Goal: Task Accomplishment & Management: Manage account settings

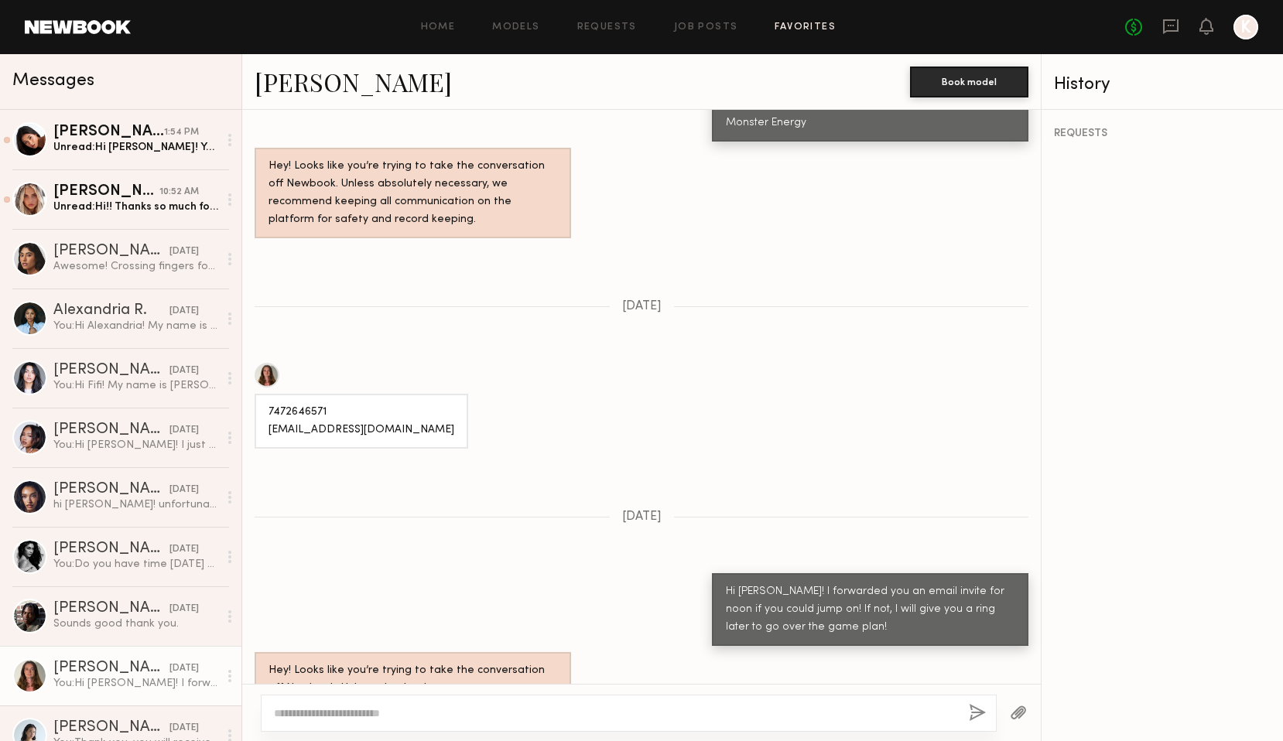
click at [797, 25] on link "Favorites" at bounding box center [804, 27] width 61 height 10
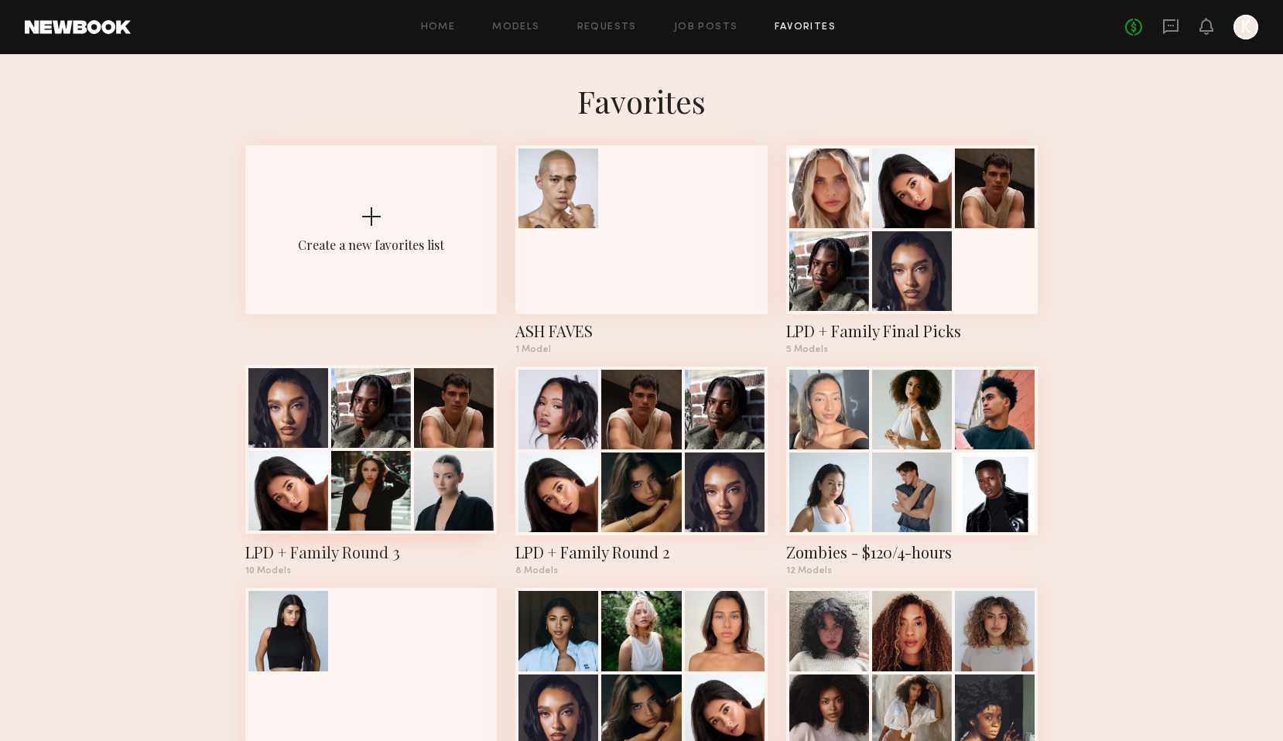
click at [373, 440] on div at bounding box center [371, 408] width 80 height 80
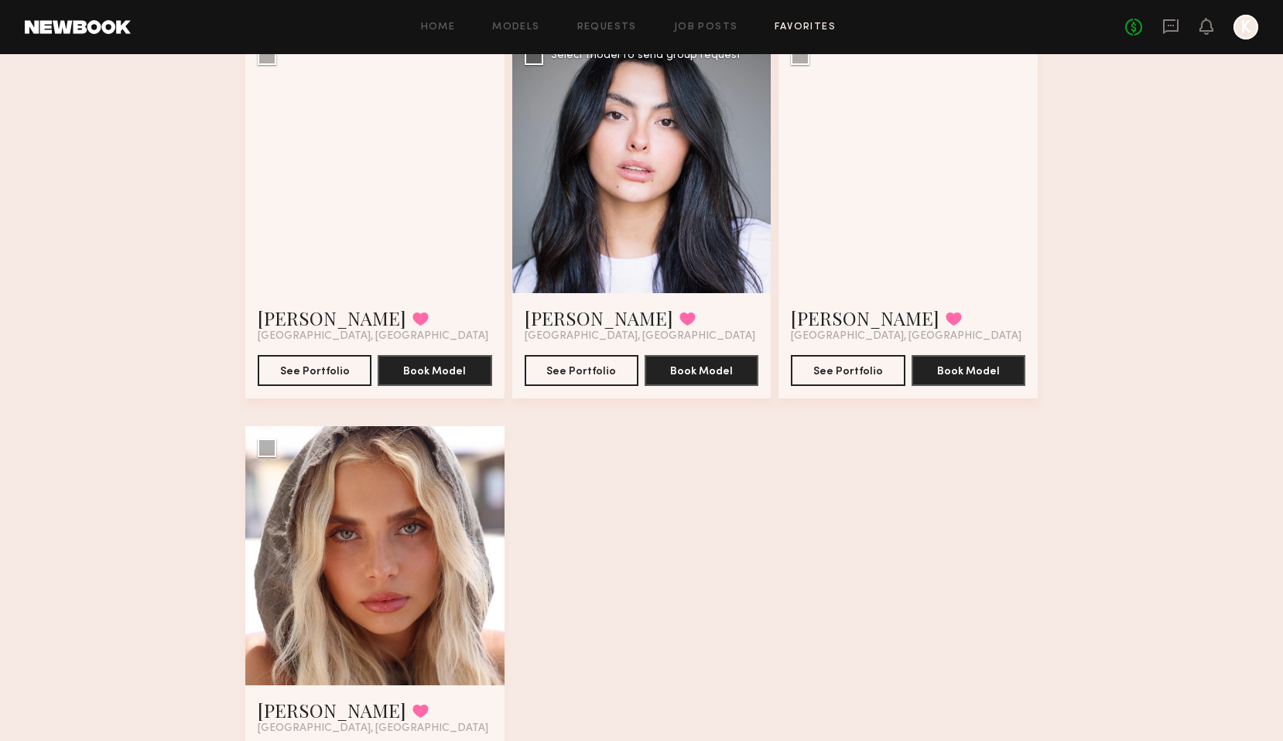
scroll to position [928, 0]
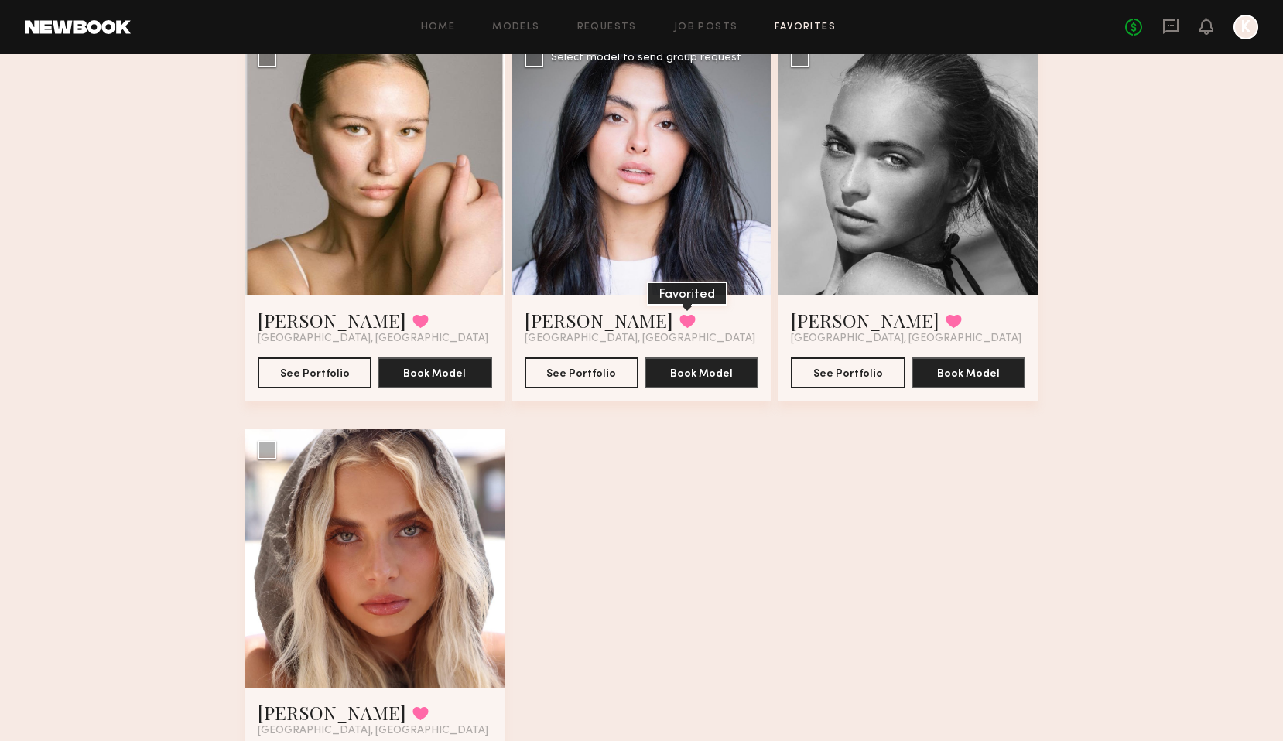
click at [679, 323] on button at bounding box center [687, 321] width 16 height 14
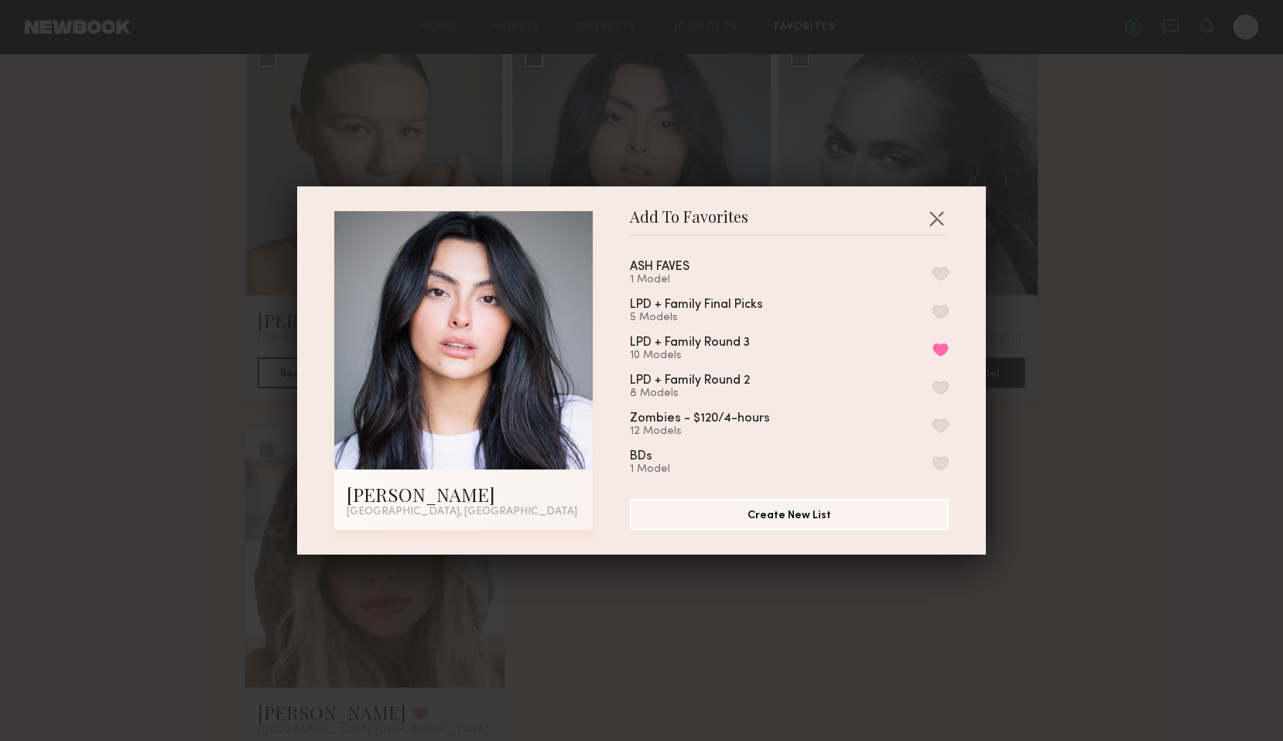
click at [942, 311] on button "button" at bounding box center [940, 312] width 16 height 14
click at [940, 218] on button "button" at bounding box center [936, 218] width 25 height 25
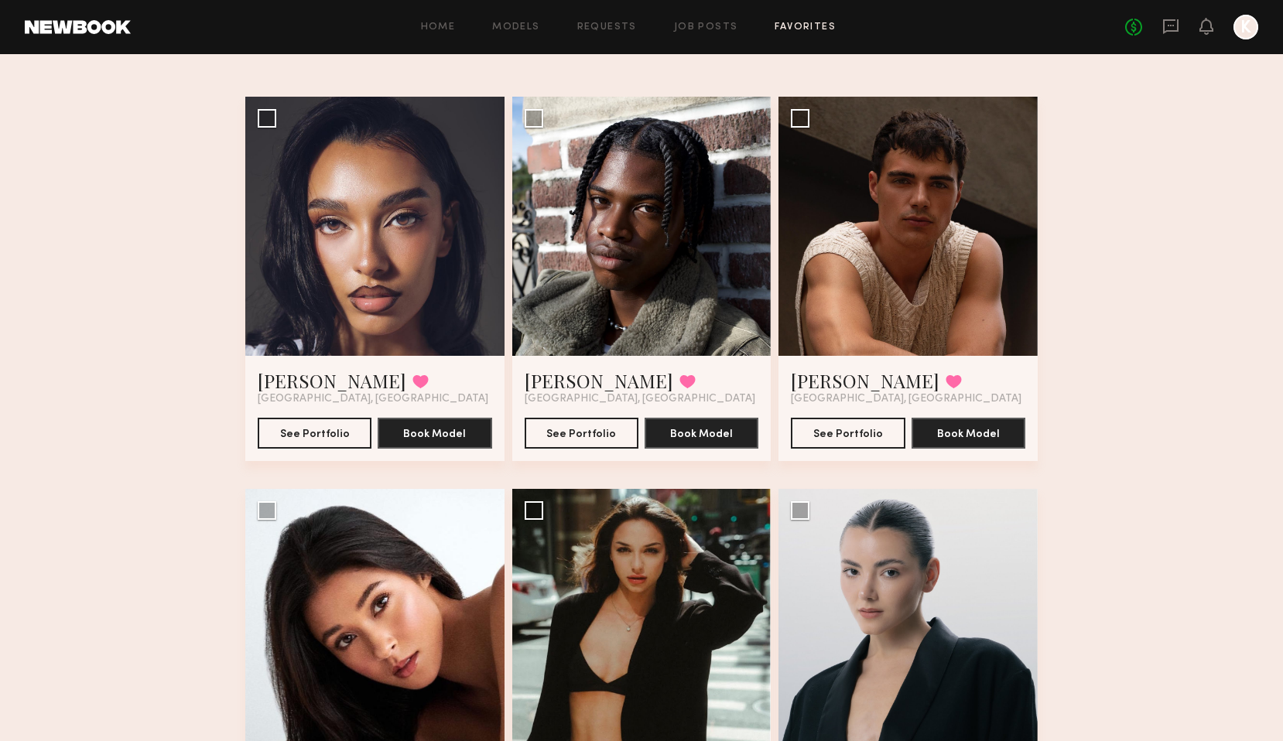
scroll to position [0, 0]
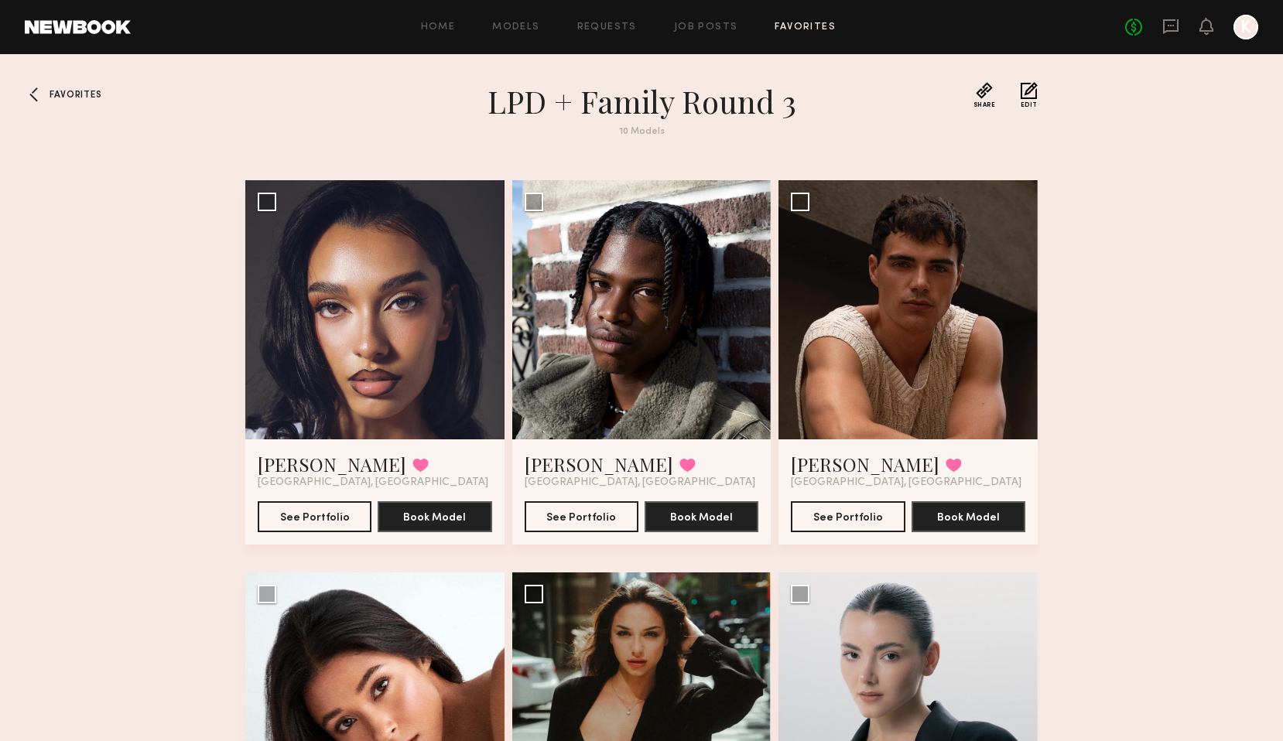
click at [43, 93] on div at bounding box center [37, 94] width 25 height 25
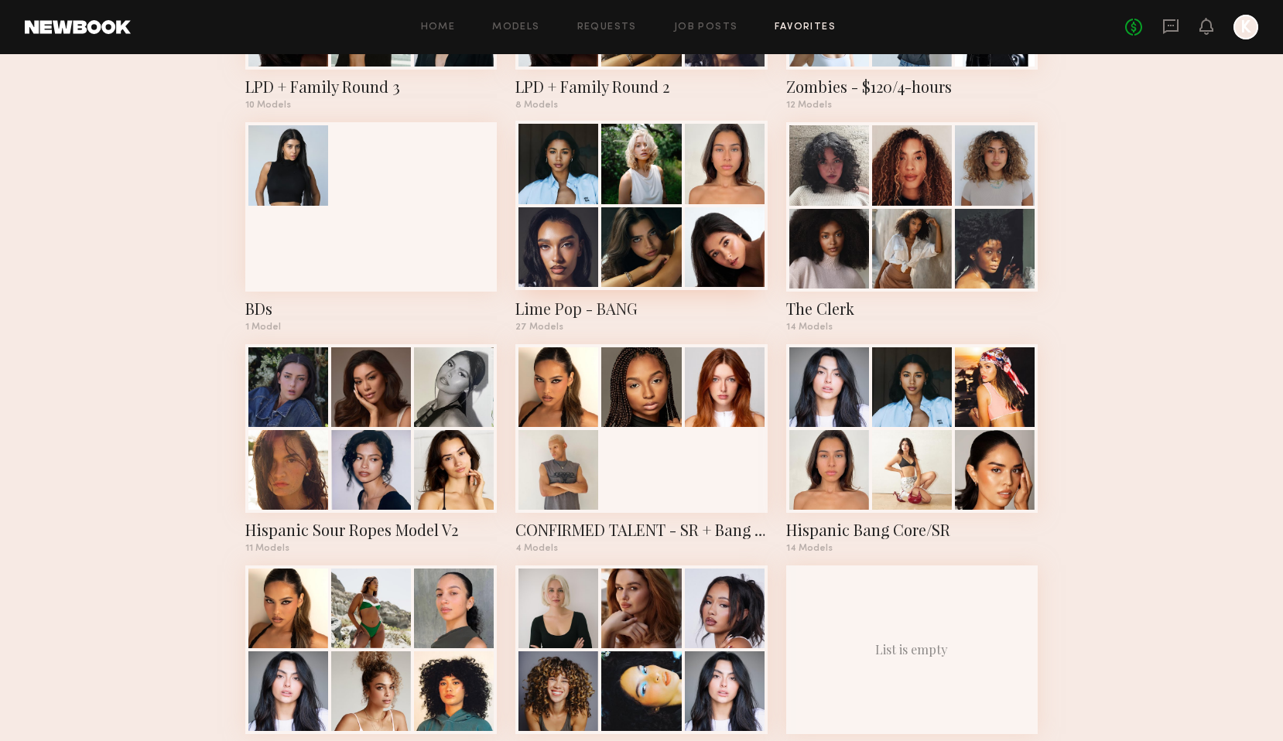
scroll to position [472, 0]
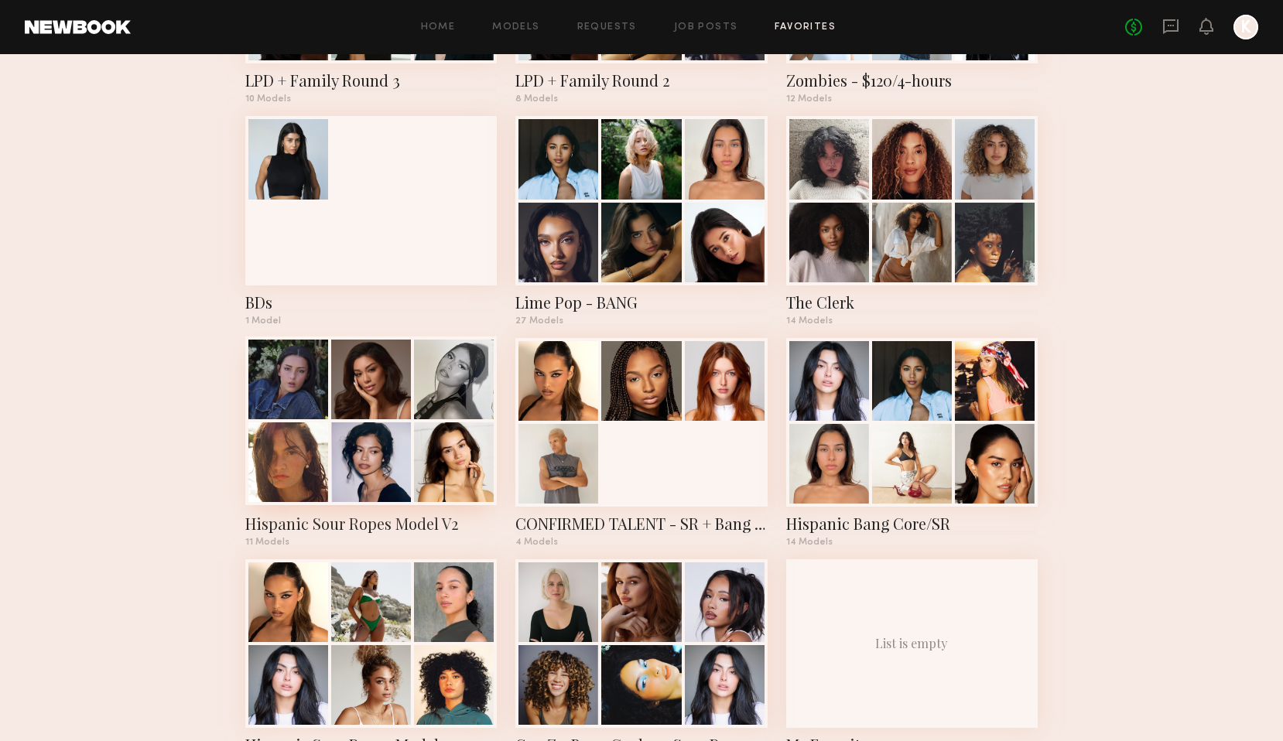
click at [409, 436] on div at bounding box center [371, 462] width 80 height 80
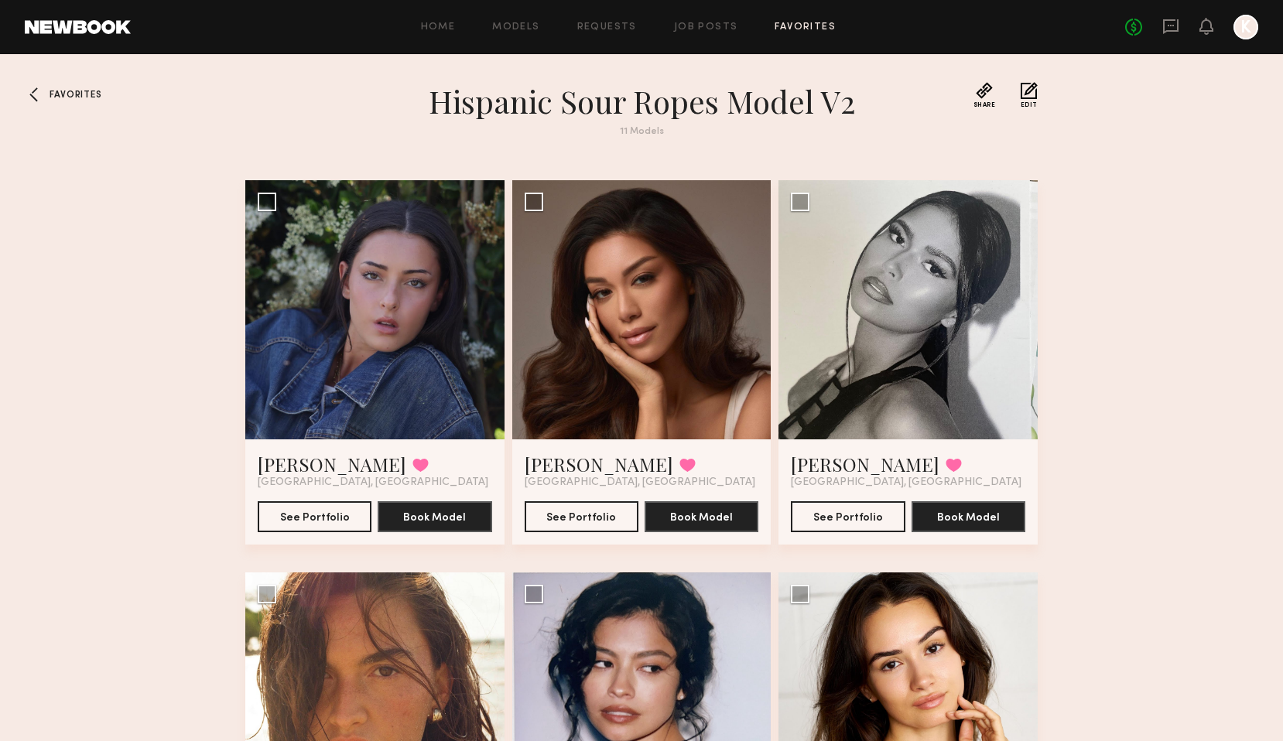
click at [56, 92] on span "Favorites" at bounding box center [76, 95] width 52 height 9
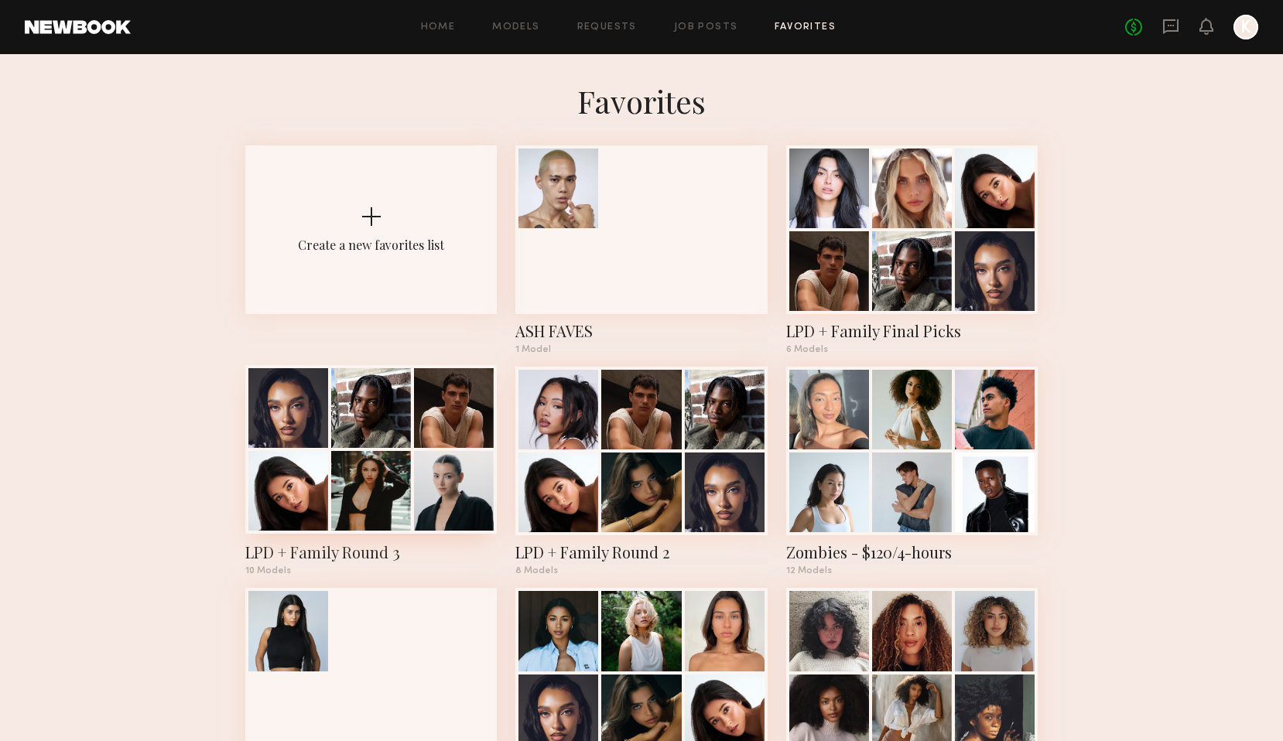
click at [403, 474] on div at bounding box center [371, 491] width 80 height 80
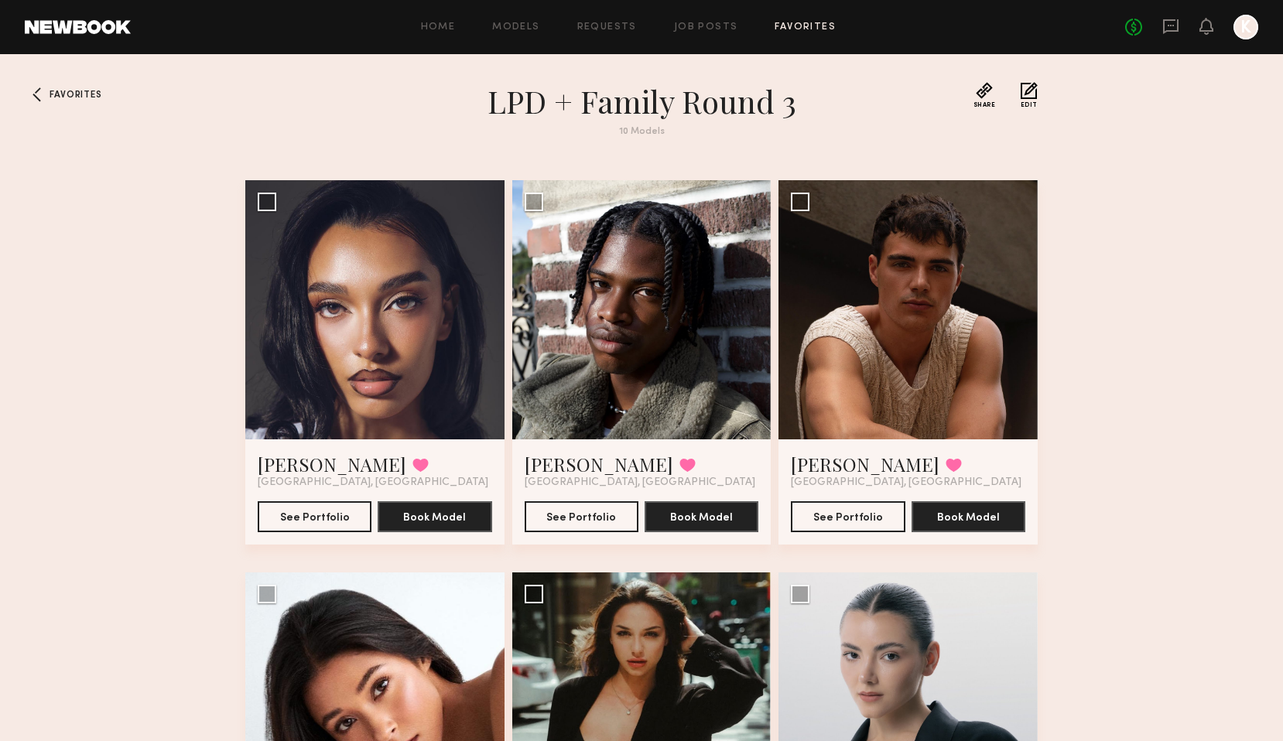
click at [72, 94] on span "Favorites" at bounding box center [76, 95] width 52 height 9
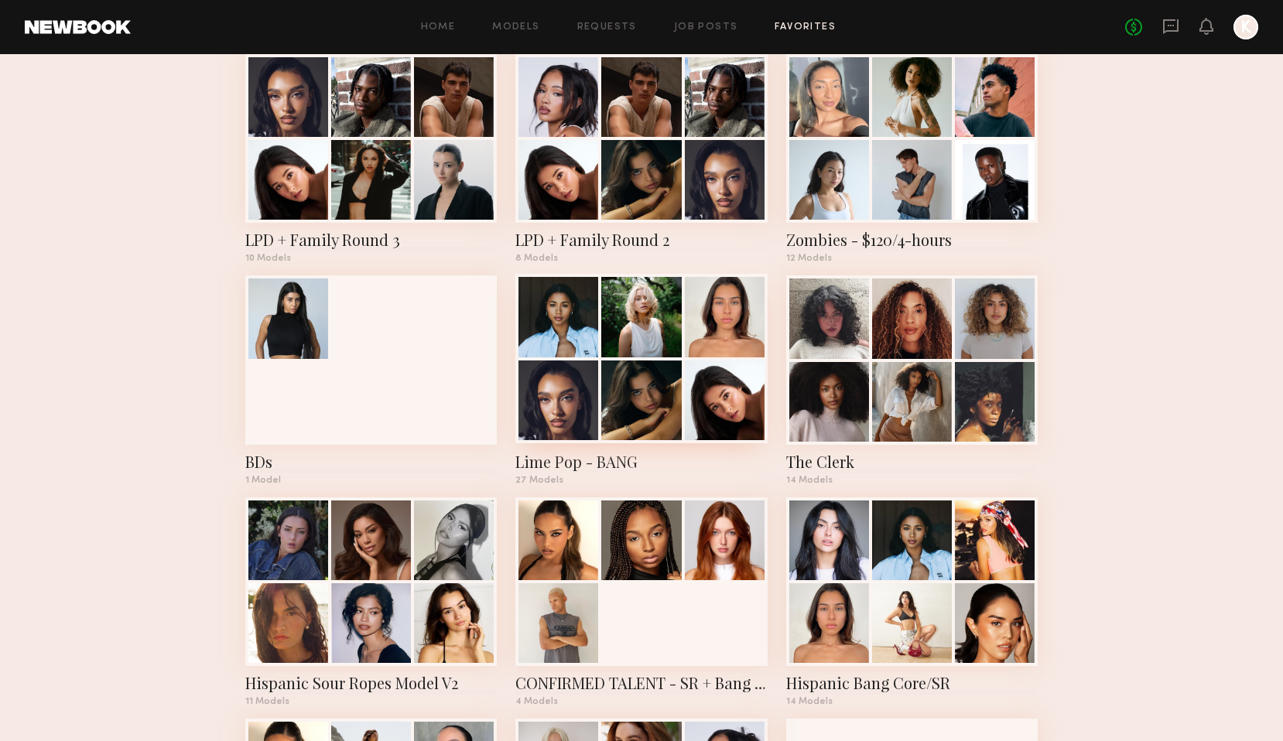
scroll to position [536, 0]
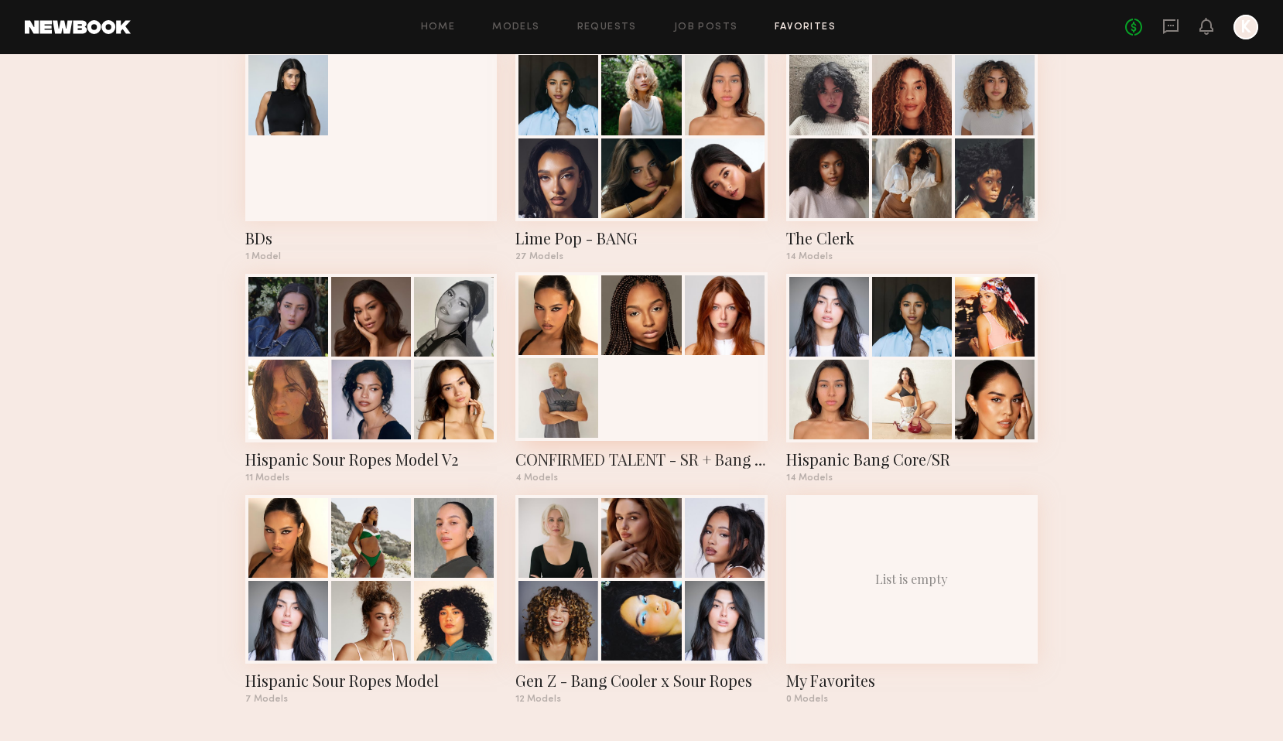
click at [707, 350] on div at bounding box center [725, 315] width 80 height 80
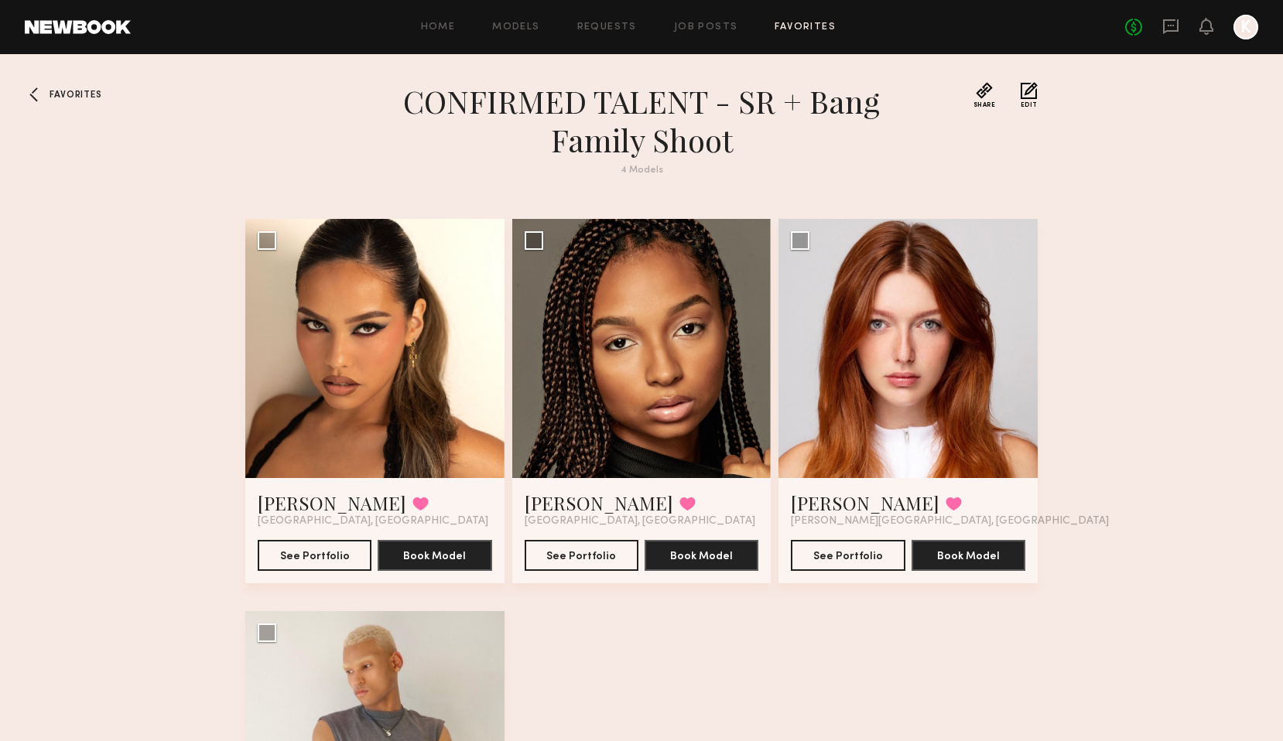
click at [70, 91] on span "Favorites" at bounding box center [76, 95] width 52 height 9
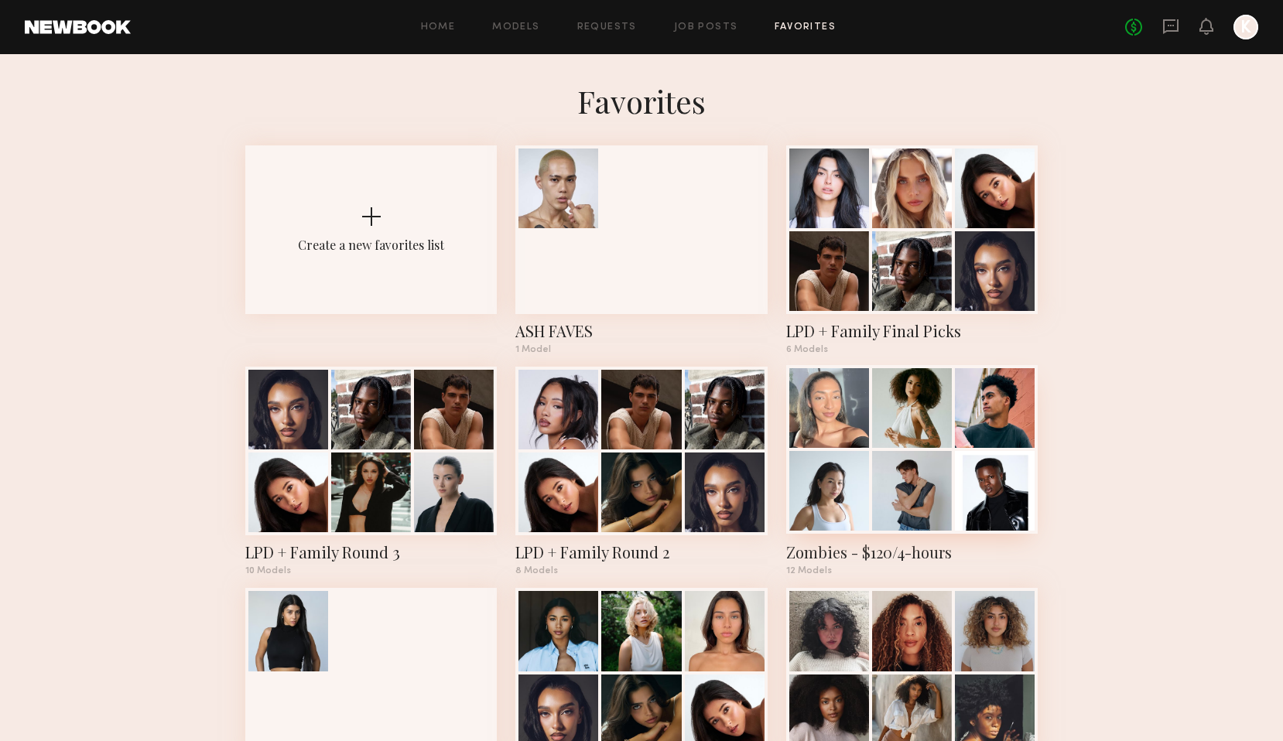
scroll to position [536, 0]
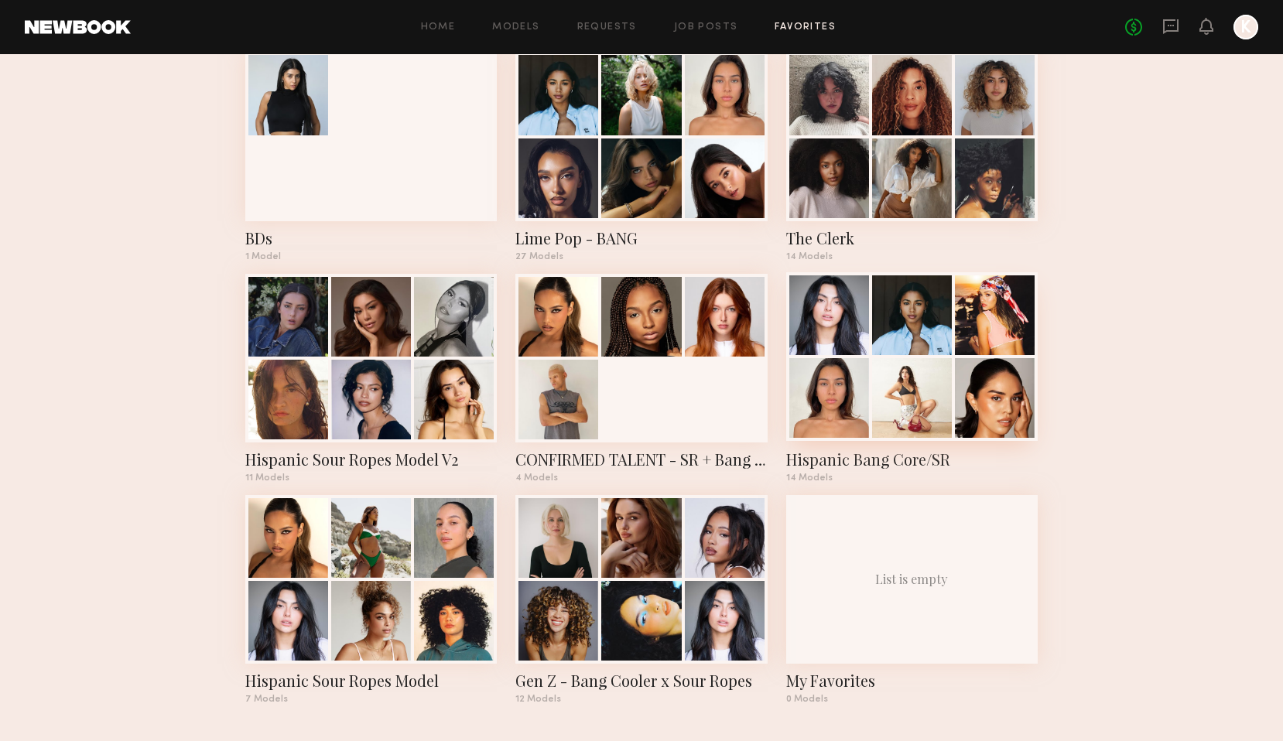
click at [915, 361] on div at bounding box center [912, 398] width 80 height 80
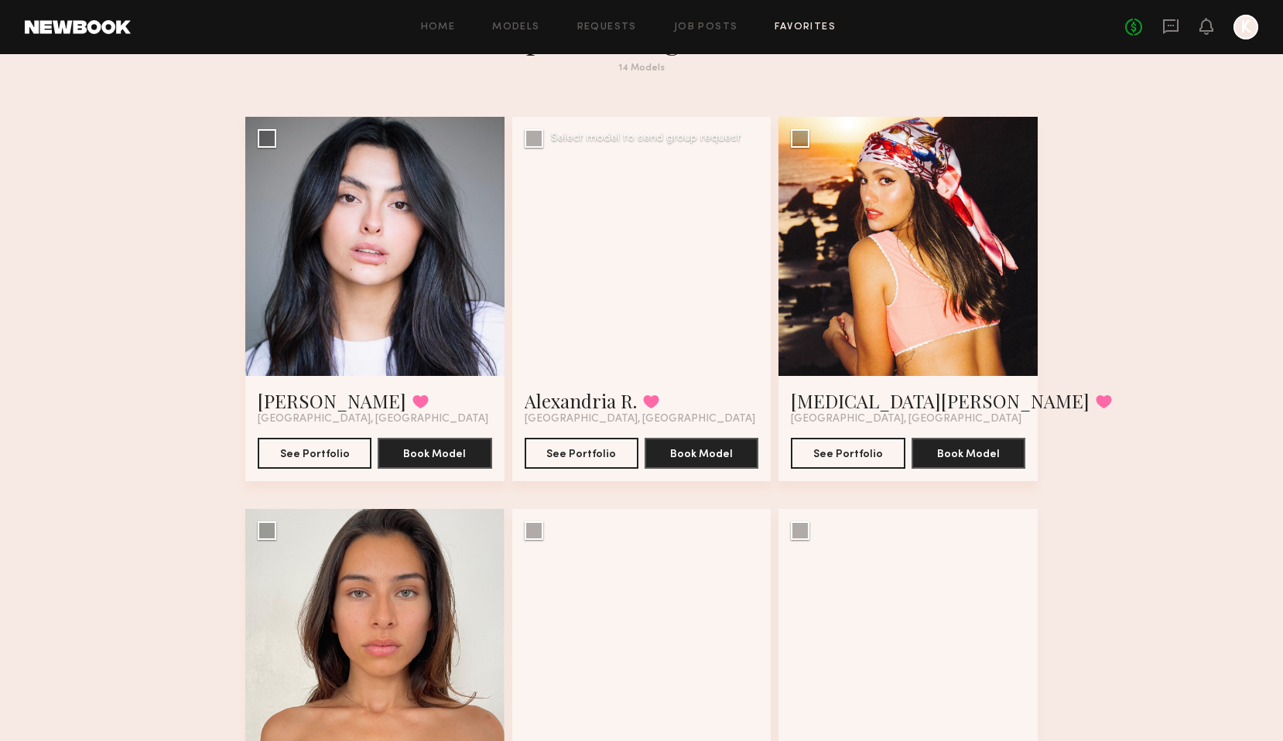
scroll to position [64, 0]
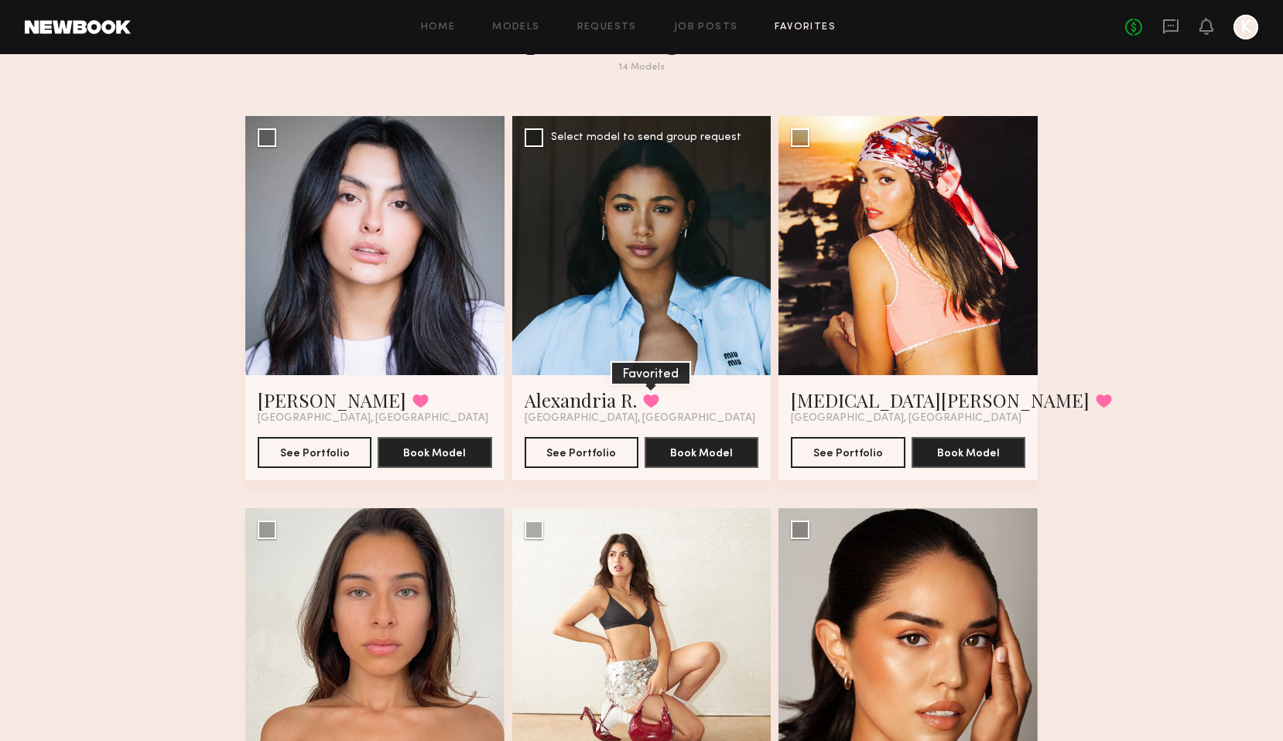
click at [649, 400] on button at bounding box center [651, 401] width 16 height 14
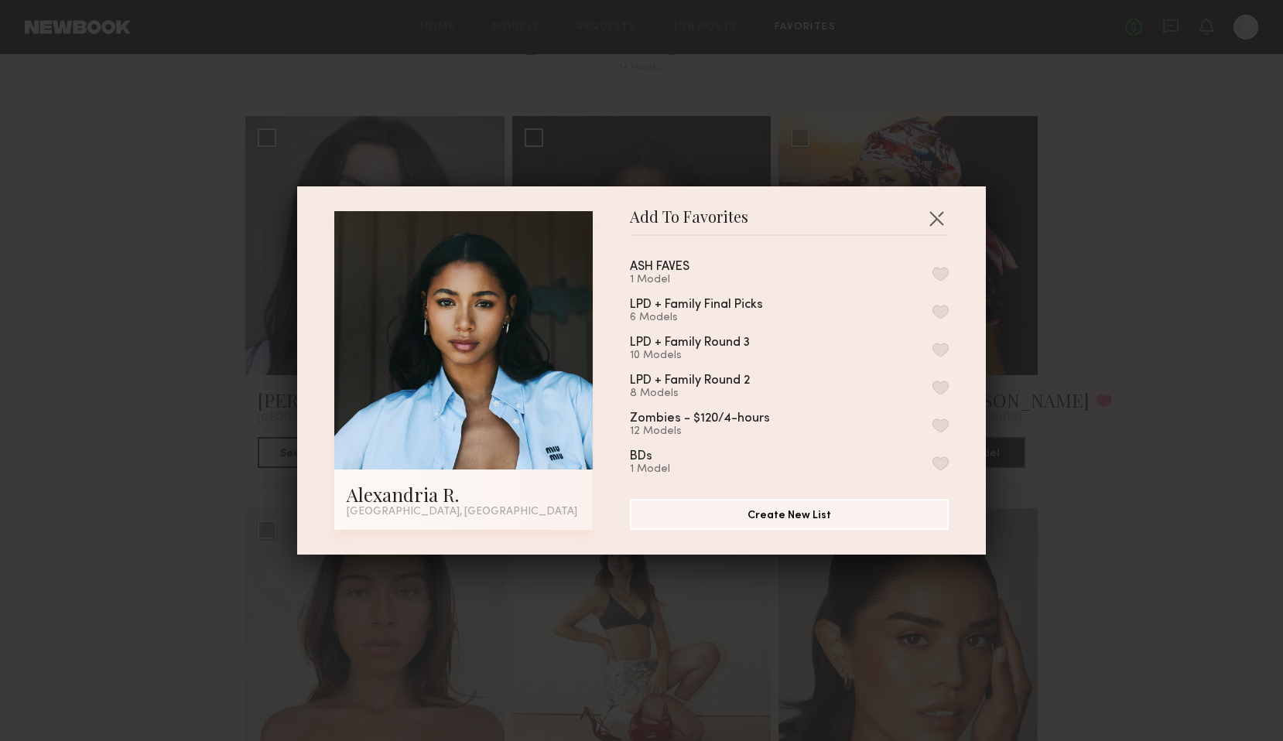
click at [944, 309] on button "button" at bounding box center [940, 312] width 16 height 14
click at [932, 215] on button "button" at bounding box center [936, 218] width 25 height 25
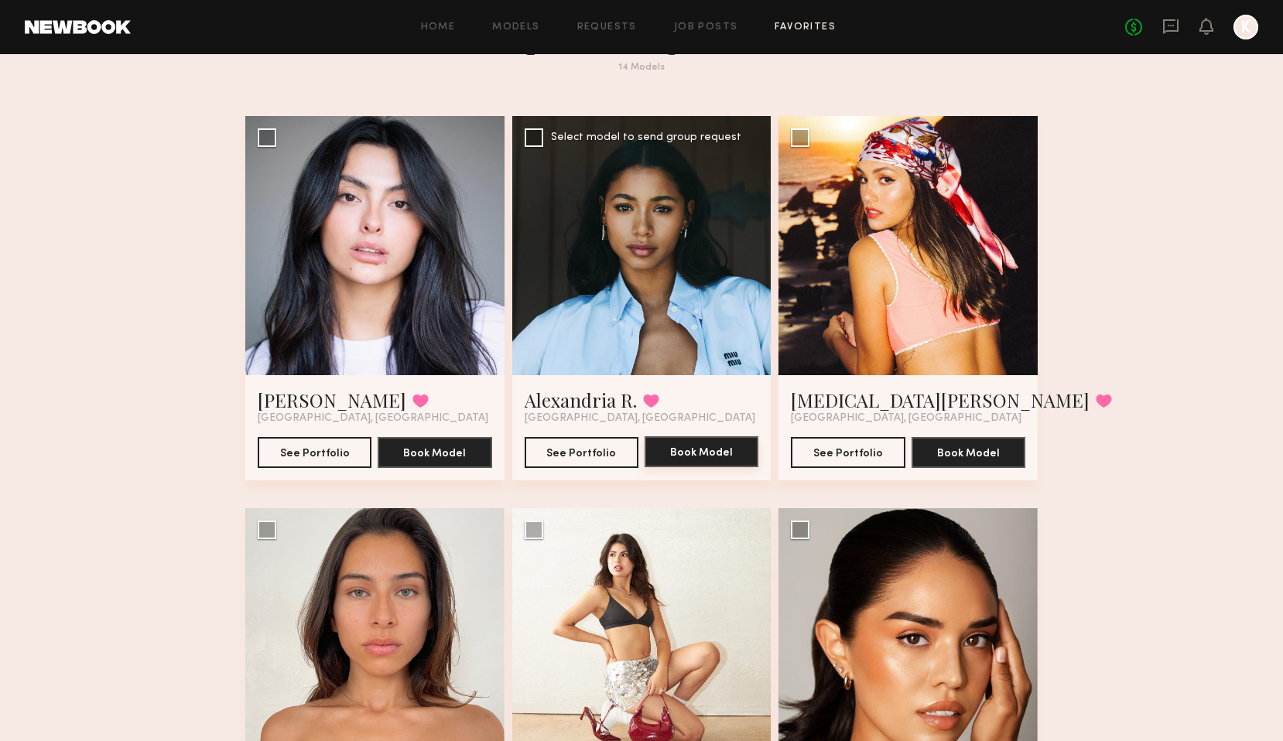
scroll to position [0, 0]
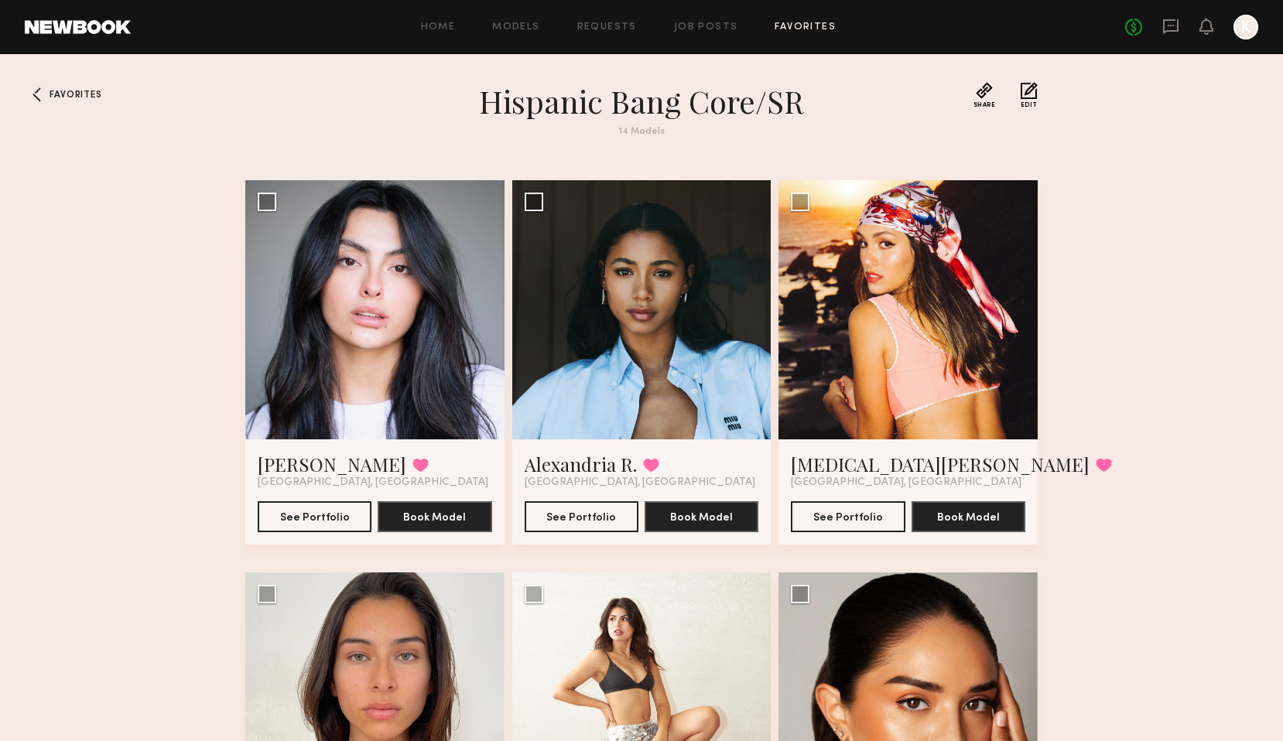
click at [807, 37] on div "Home Models Requests Job Posts Favorites Sign Out No fees up to $5,000 K" at bounding box center [694, 27] width 1127 height 25
click at [810, 24] on link "Favorites" at bounding box center [804, 27] width 61 height 10
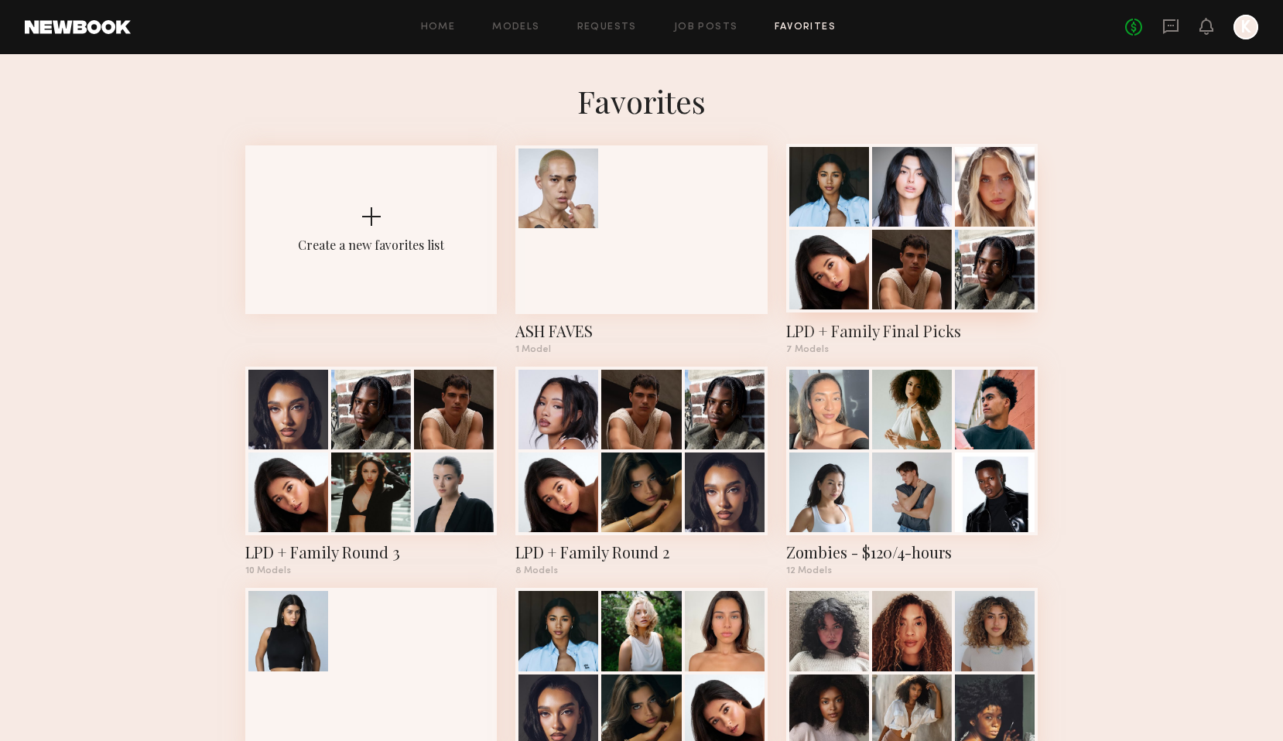
click at [911, 216] on div at bounding box center [912, 187] width 80 height 80
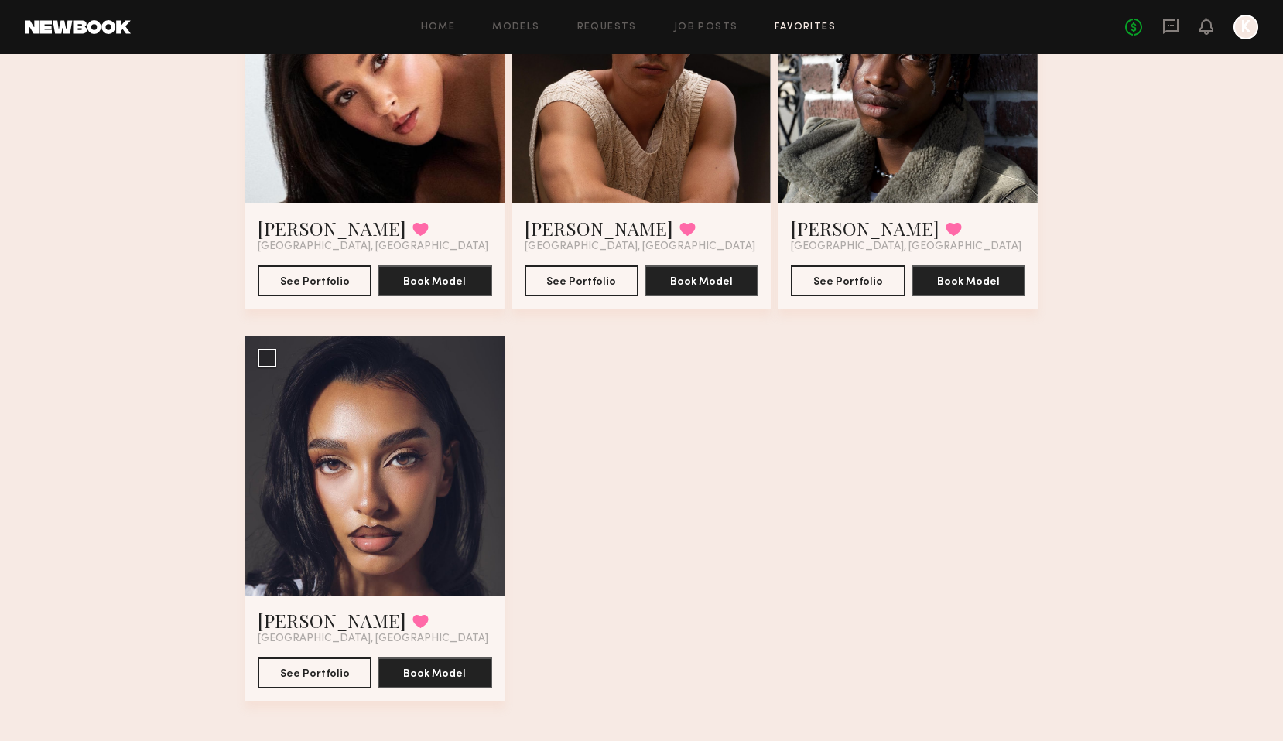
scroll to position [638, 0]
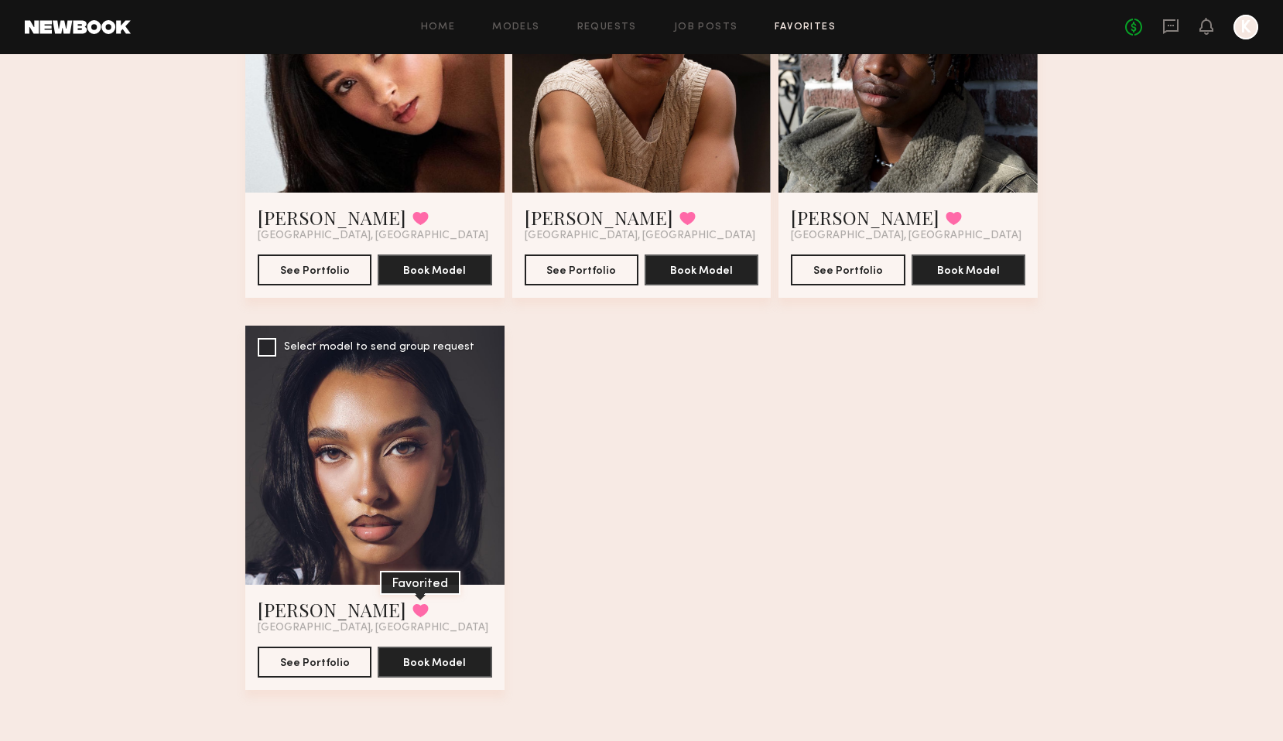
click at [412, 606] on button at bounding box center [420, 610] width 16 height 14
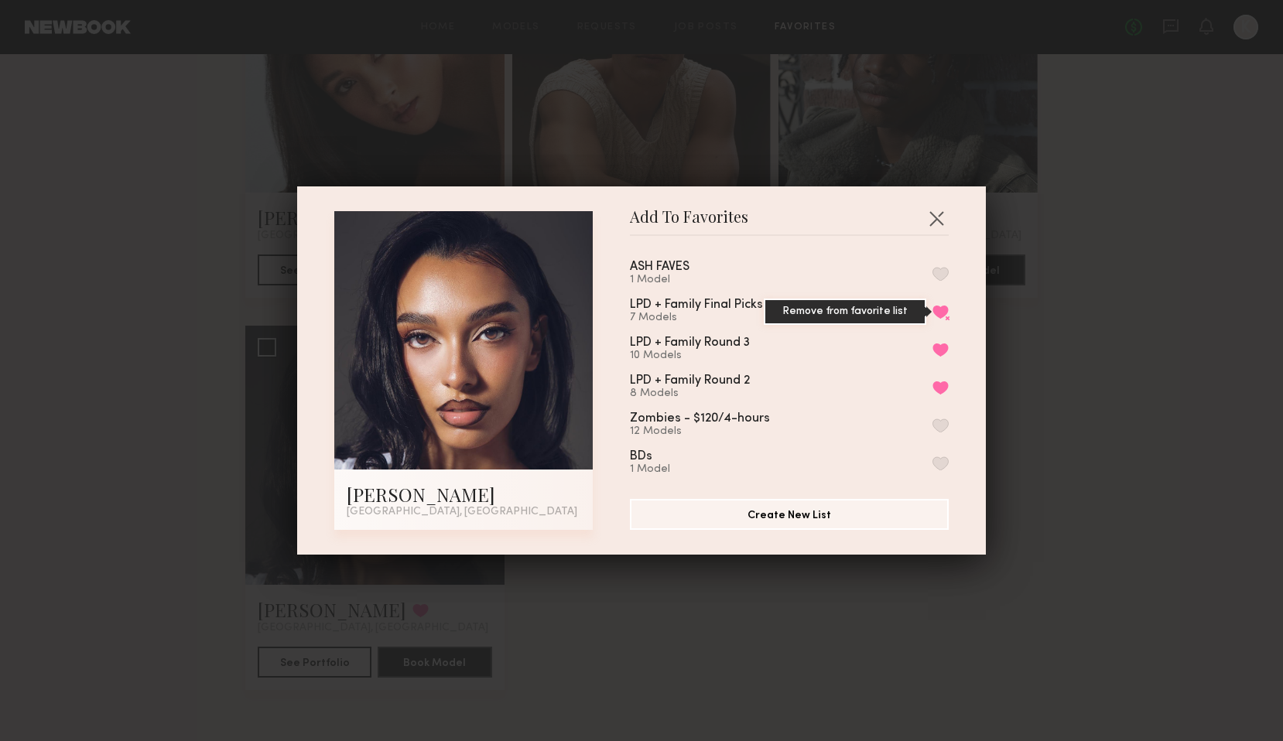
click at [945, 309] on button "Remove from favorite list" at bounding box center [940, 312] width 16 height 14
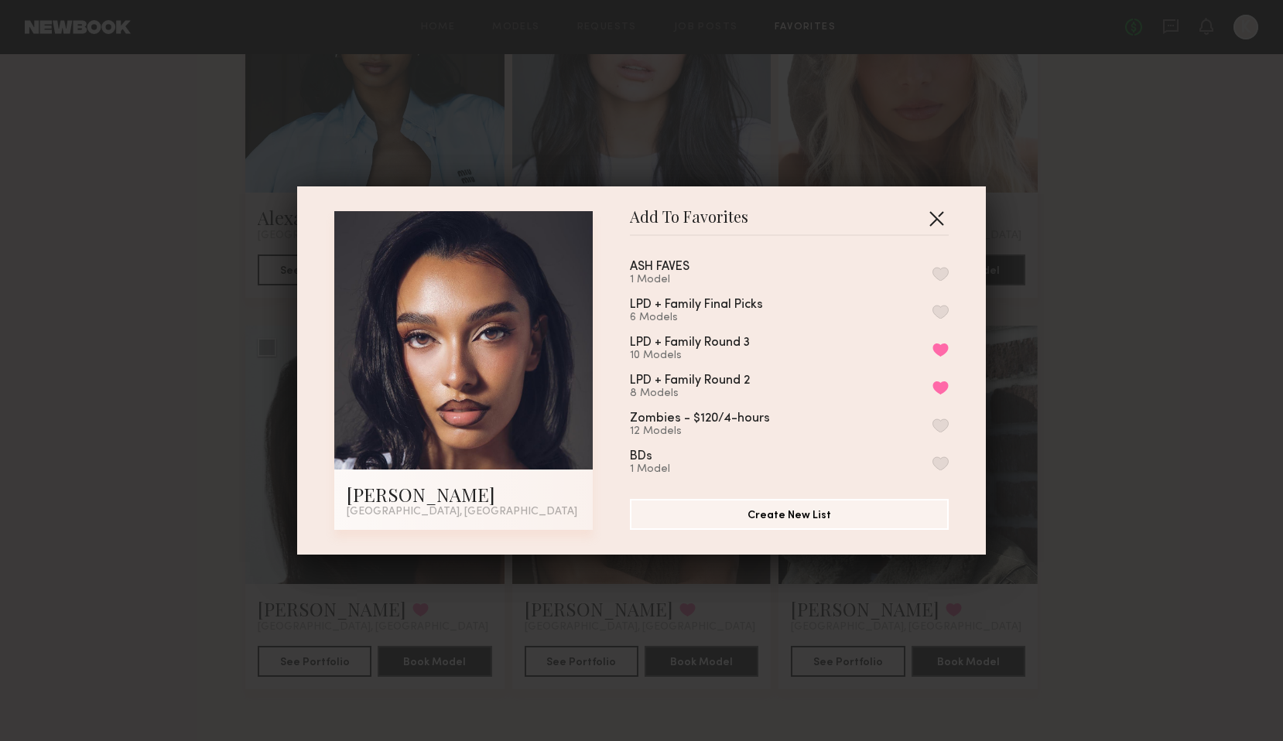
click at [936, 217] on button "button" at bounding box center [936, 218] width 25 height 25
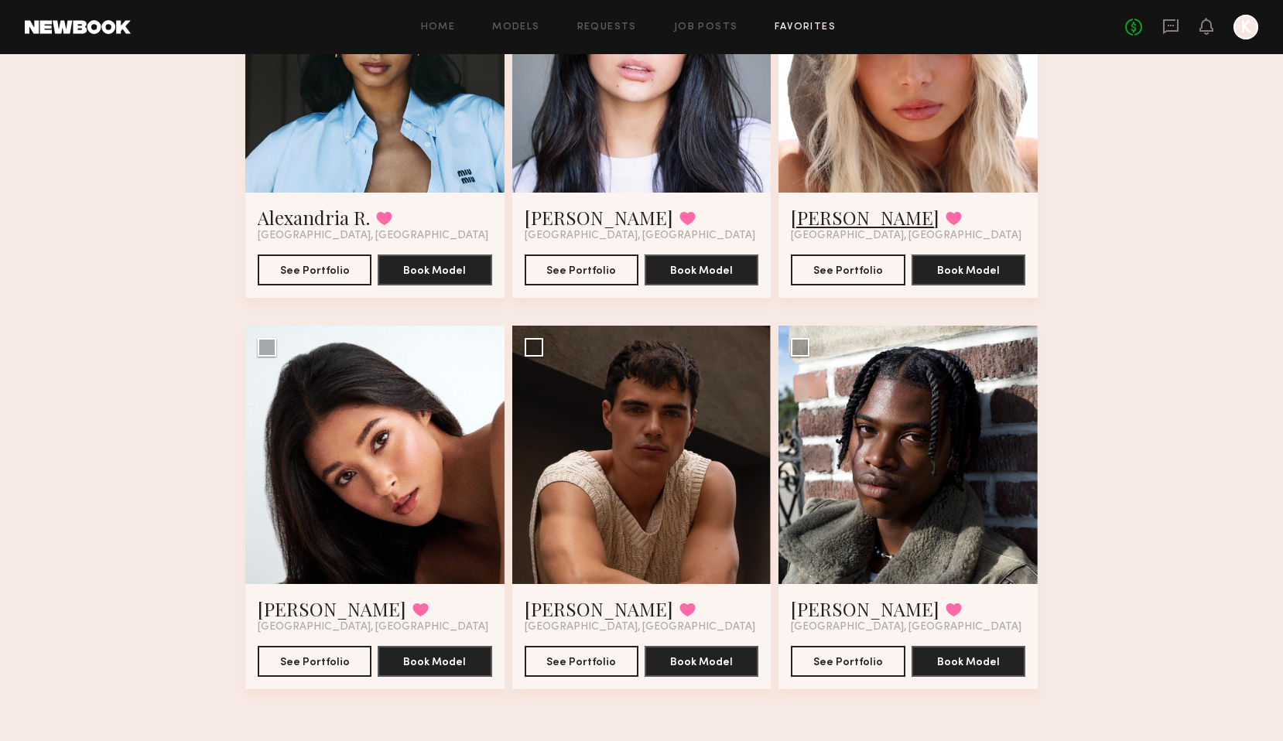
scroll to position [0, 0]
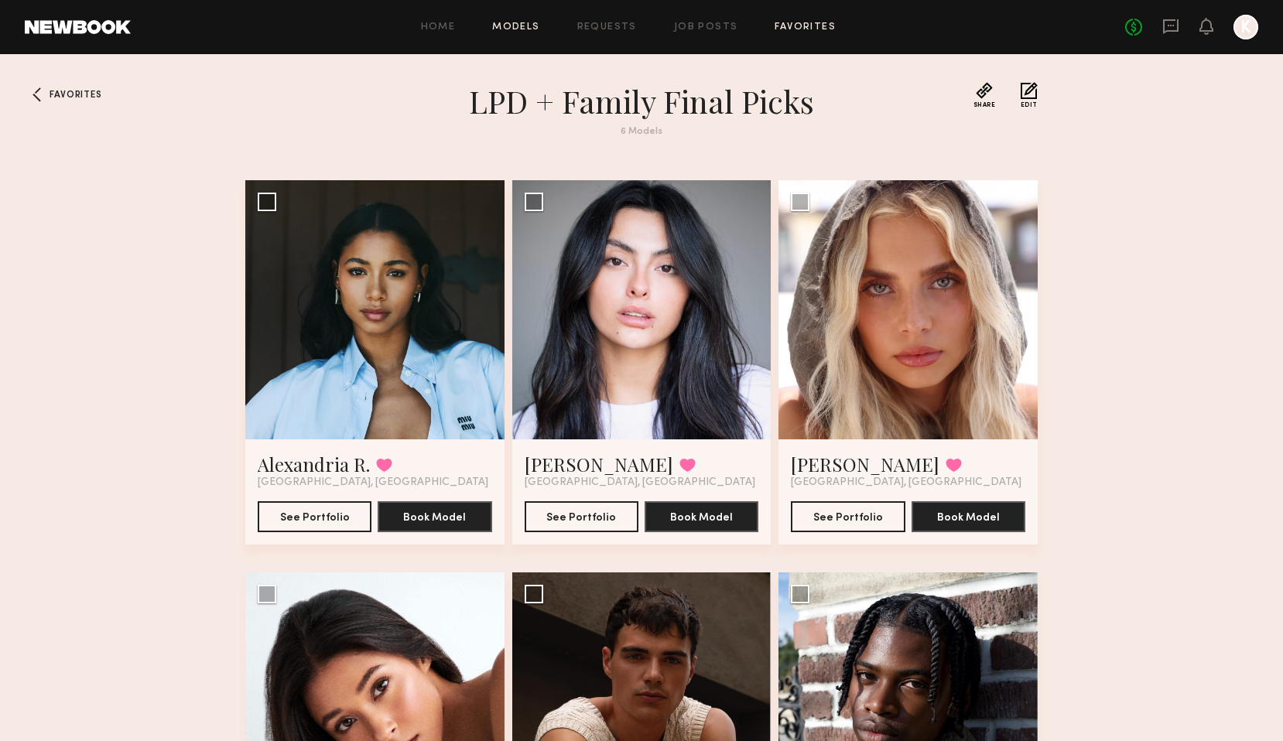
click at [531, 25] on link "Models" at bounding box center [515, 27] width 47 height 10
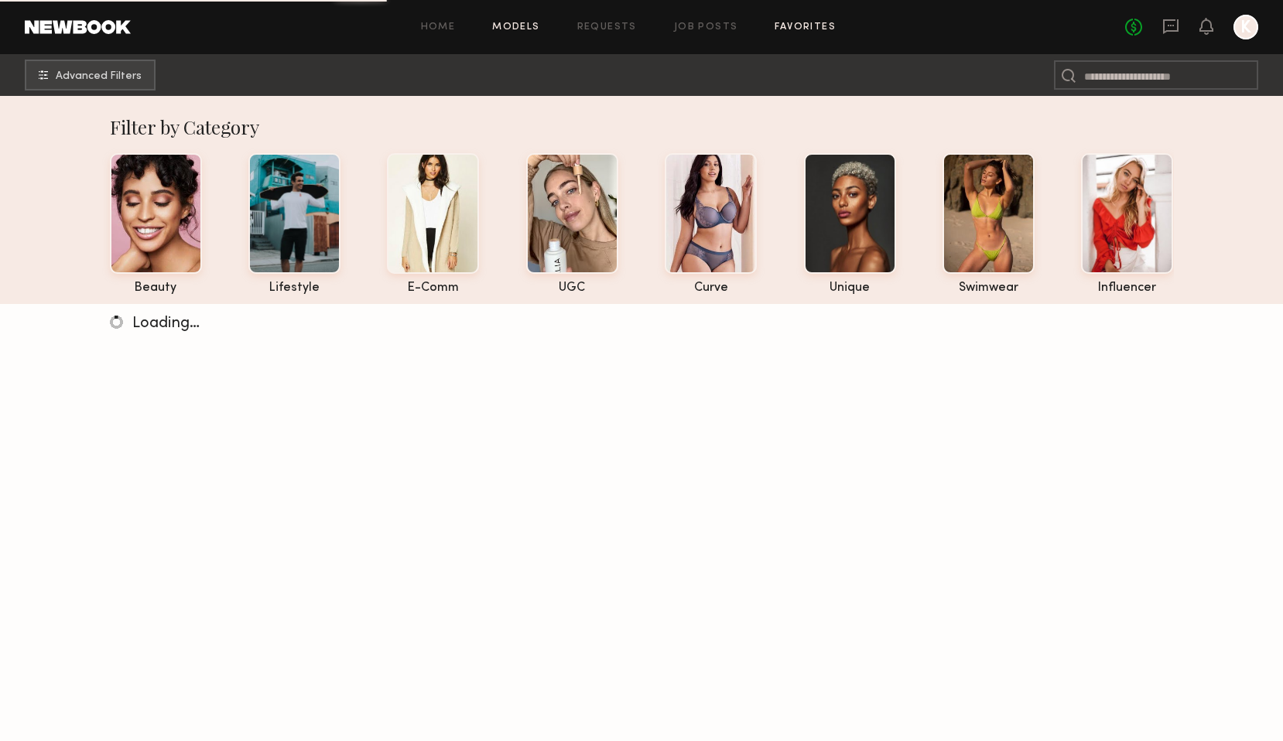
click at [807, 22] on div "Home Models Requests Job Posts Favorites Sign Out No fees up to $5,000 K" at bounding box center [694, 27] width 1127 height 25
click at [806, 24] on link "Favorites" at bounding box center [804, 27] width 61 height 10
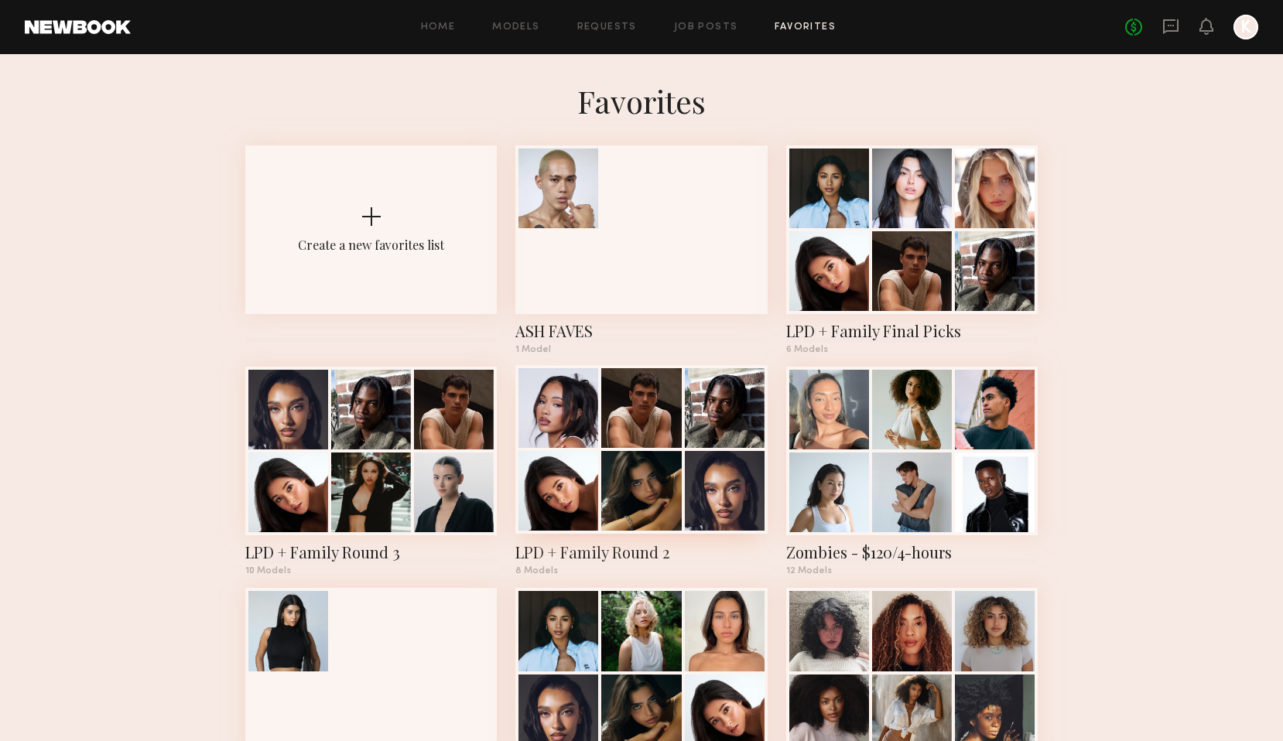
click at [677, 470] on div at bounding box center [641, 491] width 80 height 80
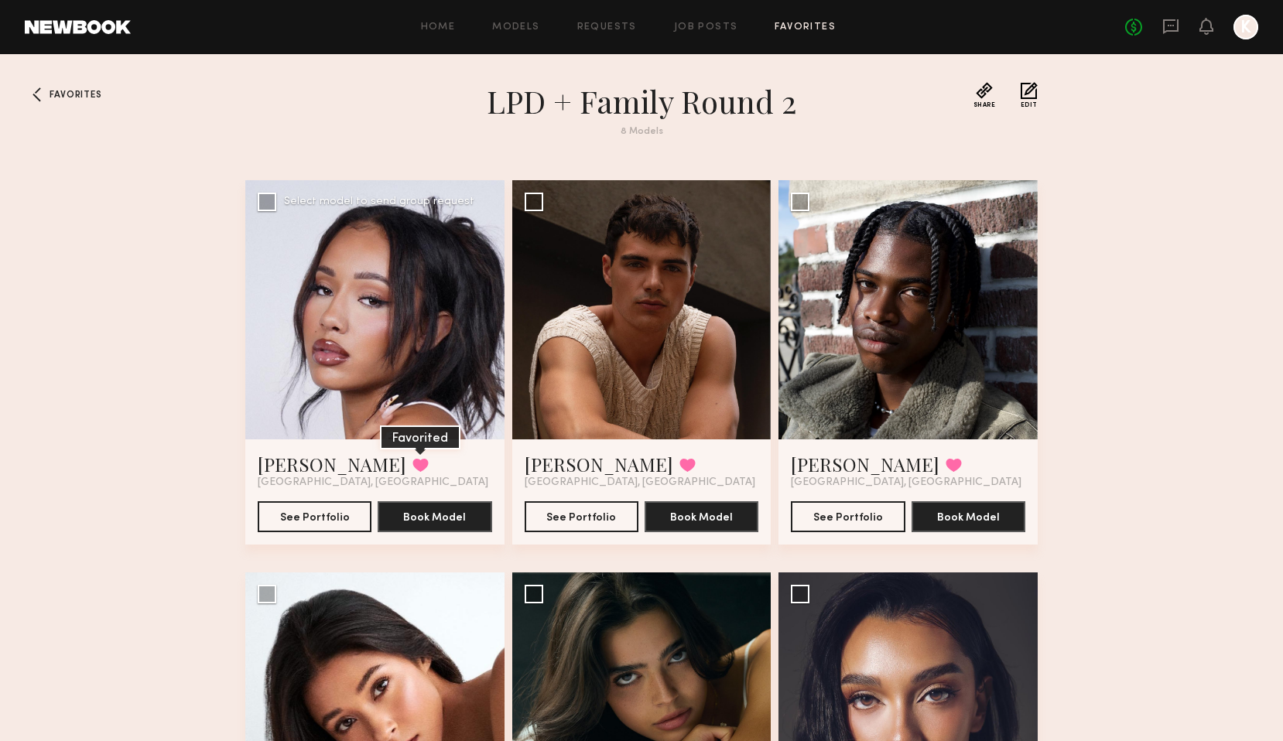
click at [412, 460] on button at bounding box center [420, 465] width 16 height 14
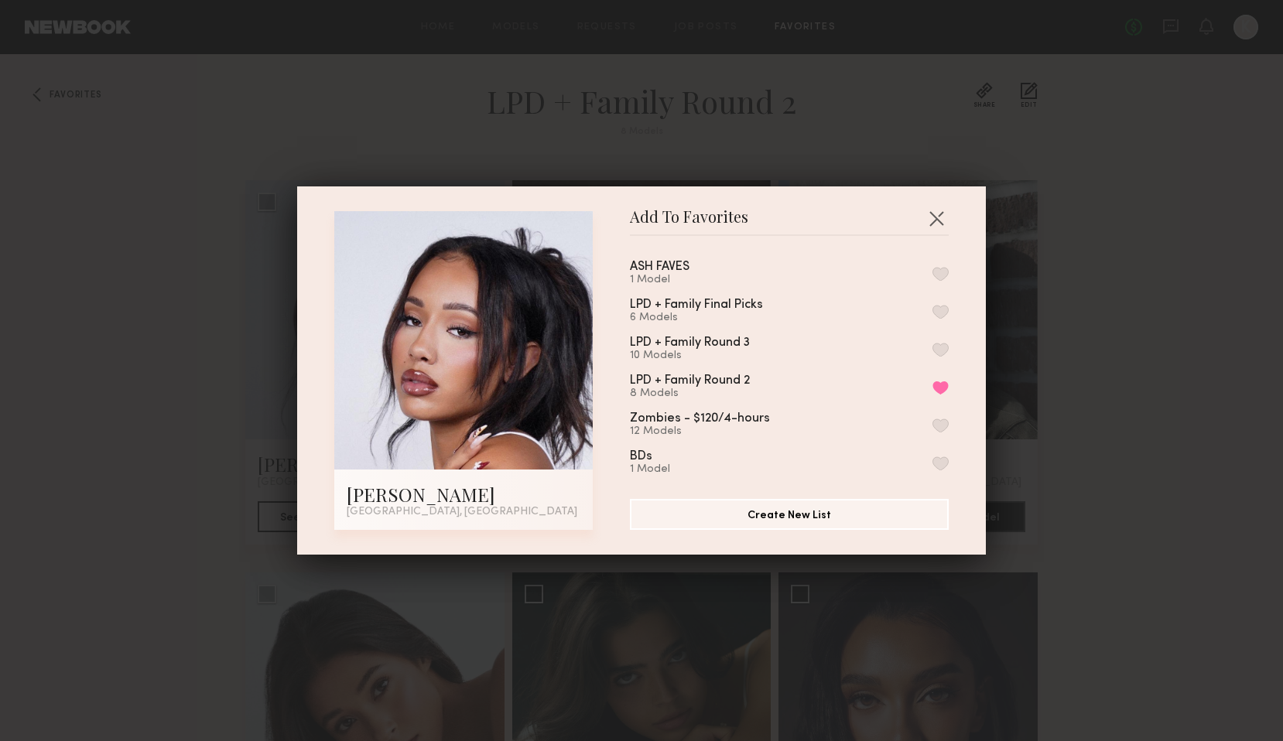
click at [938, 310] on button "button" at bounding box center [940, 312] width 16 height 14
click at [939, 215] on button "button" at bounding box center [936, 218] width 25 height 25
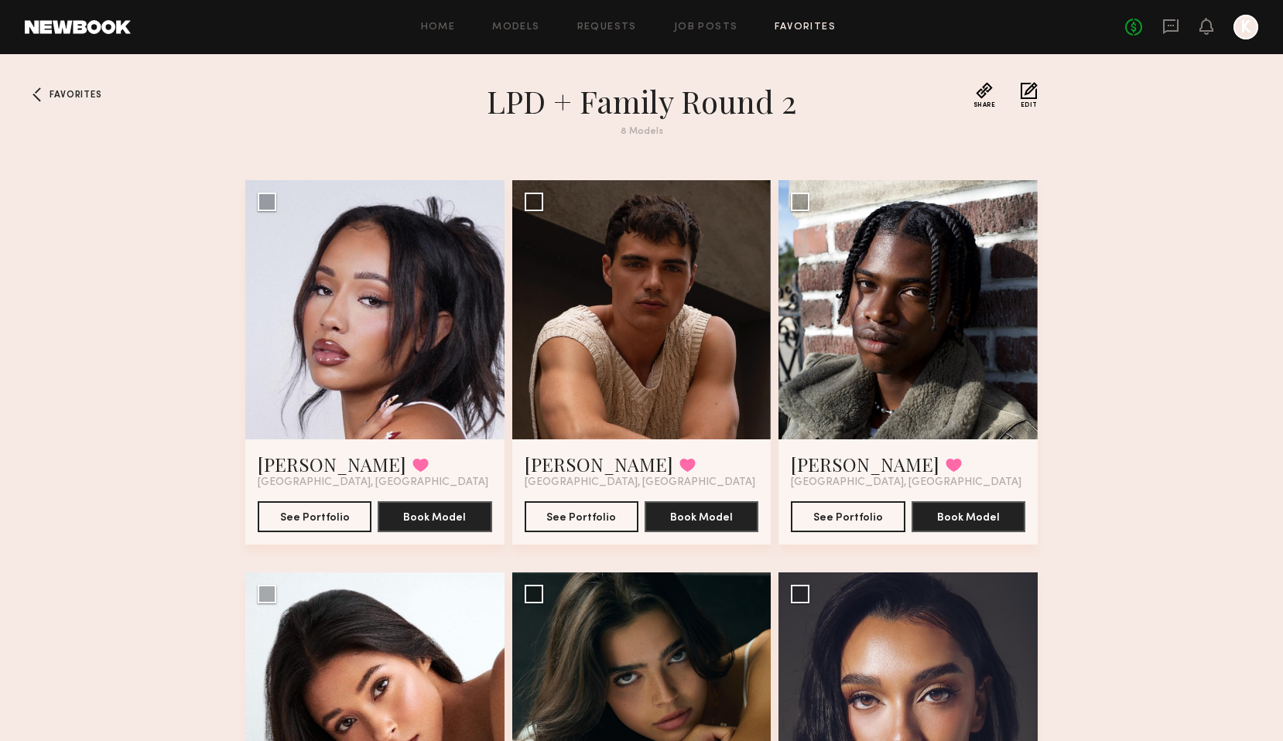
click at [808, 23] on link "Favorites" at bounding box center [804, 27] width 61 height 10
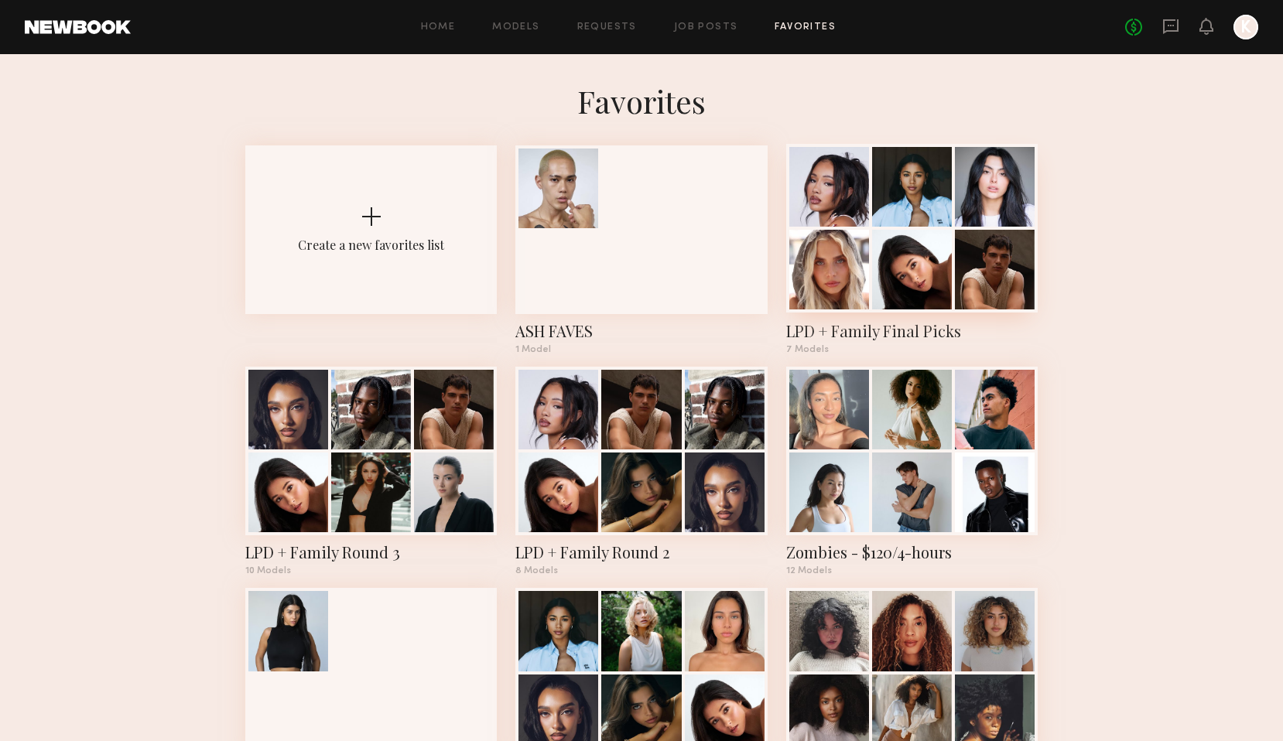
click at [915, 282] on div at bounding box center [912, 270] width 80 height 80
